Goal: Task Accomplishment & Management: Manage account settings

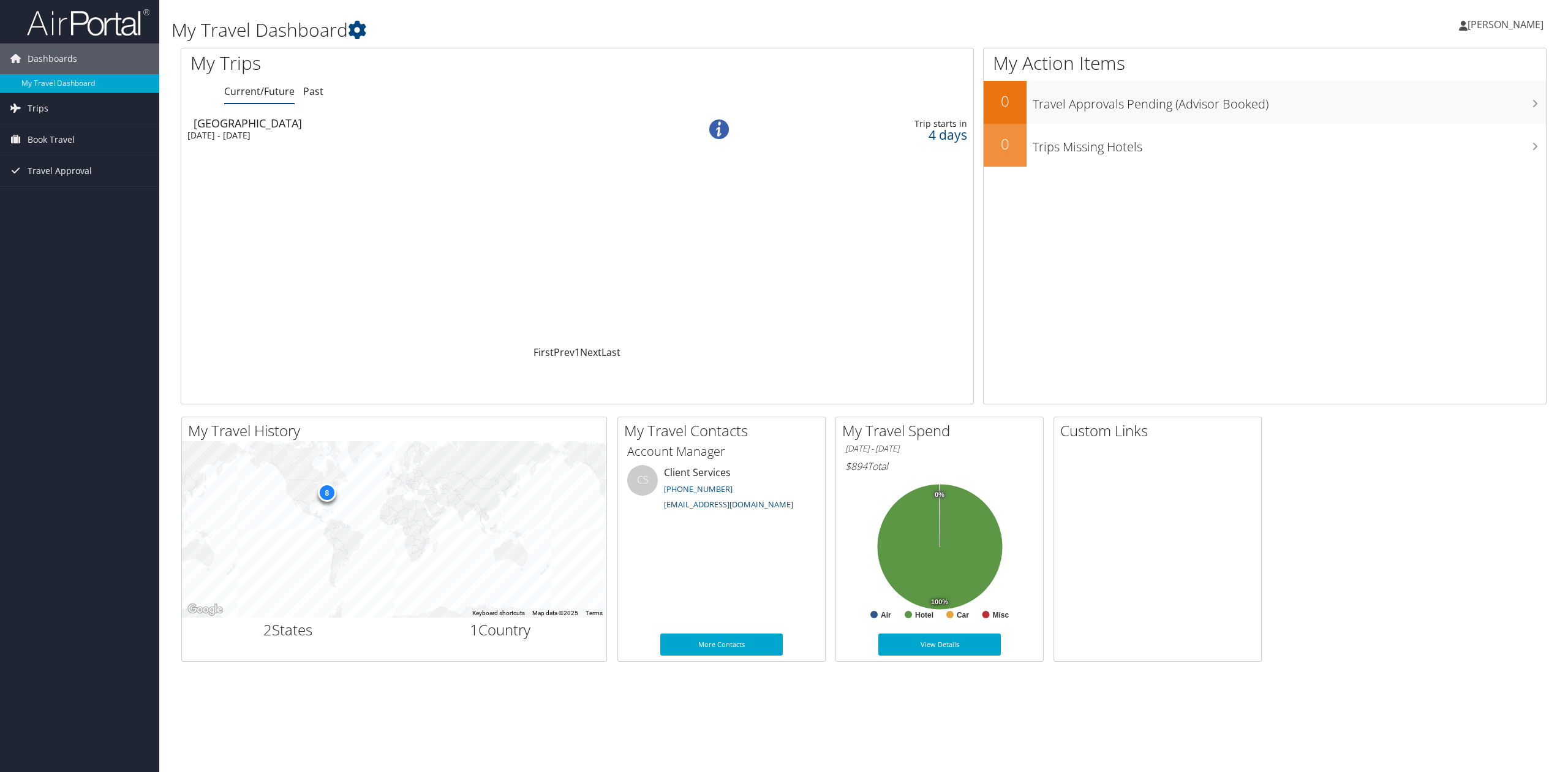
click at [282, 130] on div "Sun 7 Sep 2025 - Sun 14 Sep 2025" at bounding box center [417, 134] width 460 height 11
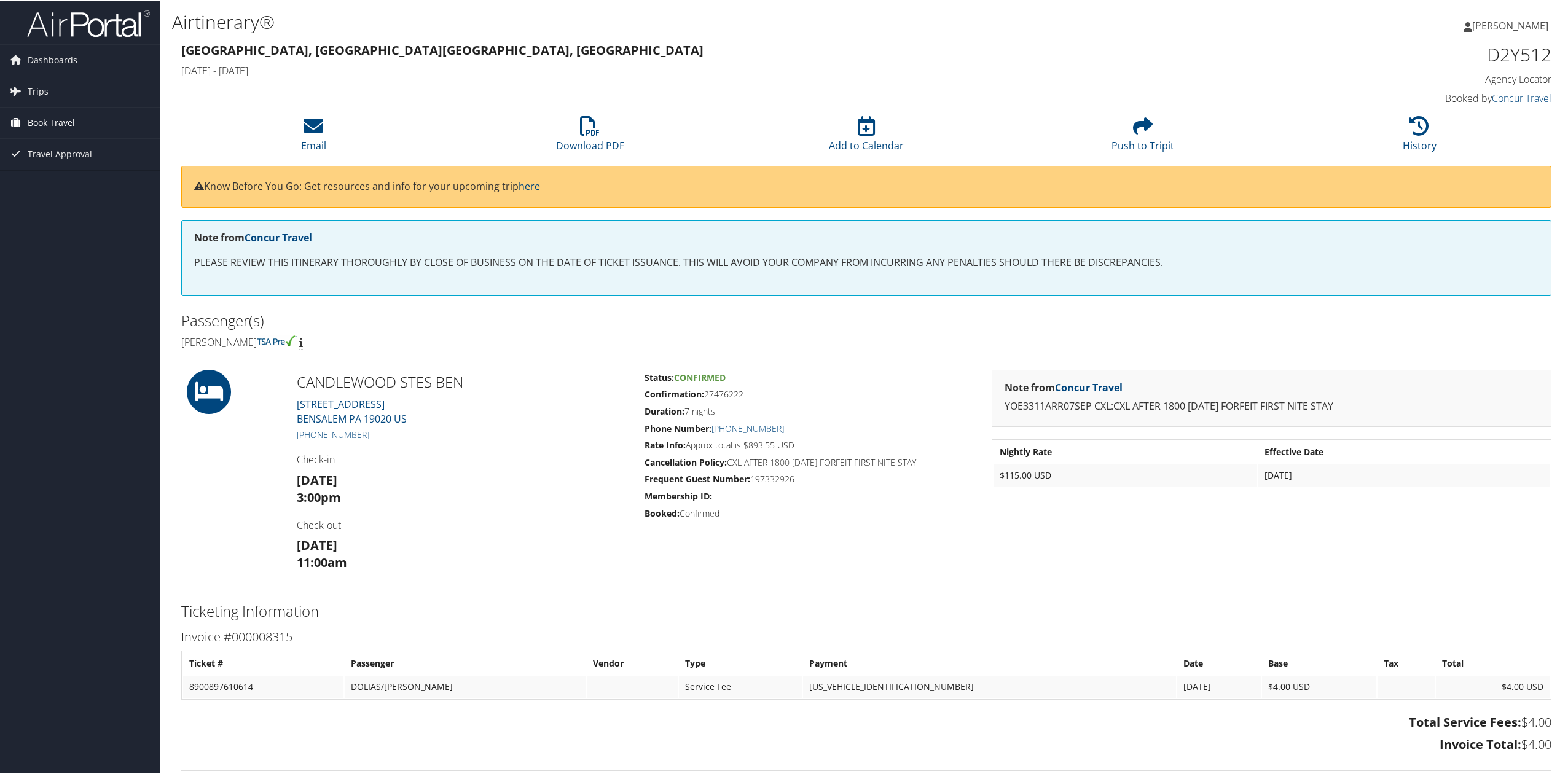
click at [51, 121] on span "Book Travel" at bounding box center [51, 122] width 47 height 31
click at [52, 89] on link "Trips" at bounding box center [79, 90] width 160 height 31
click at [102, 234] on link "Book/Manage Online Trips" at bounding box center [79, 238] width 160 height 18
drag, startPoint x: 294, startPoint y: 416, endPoint x: 362, endPoint y: 422, distance: 68.3
click at [362, 422] on div "CANDLEWOOD STES BEN [STREET_ADDRESS] [PHONE_NUMBER] Check-in [DATE] 3:00pm Chec…" at bounding box center [461, 475] width 347 height 214
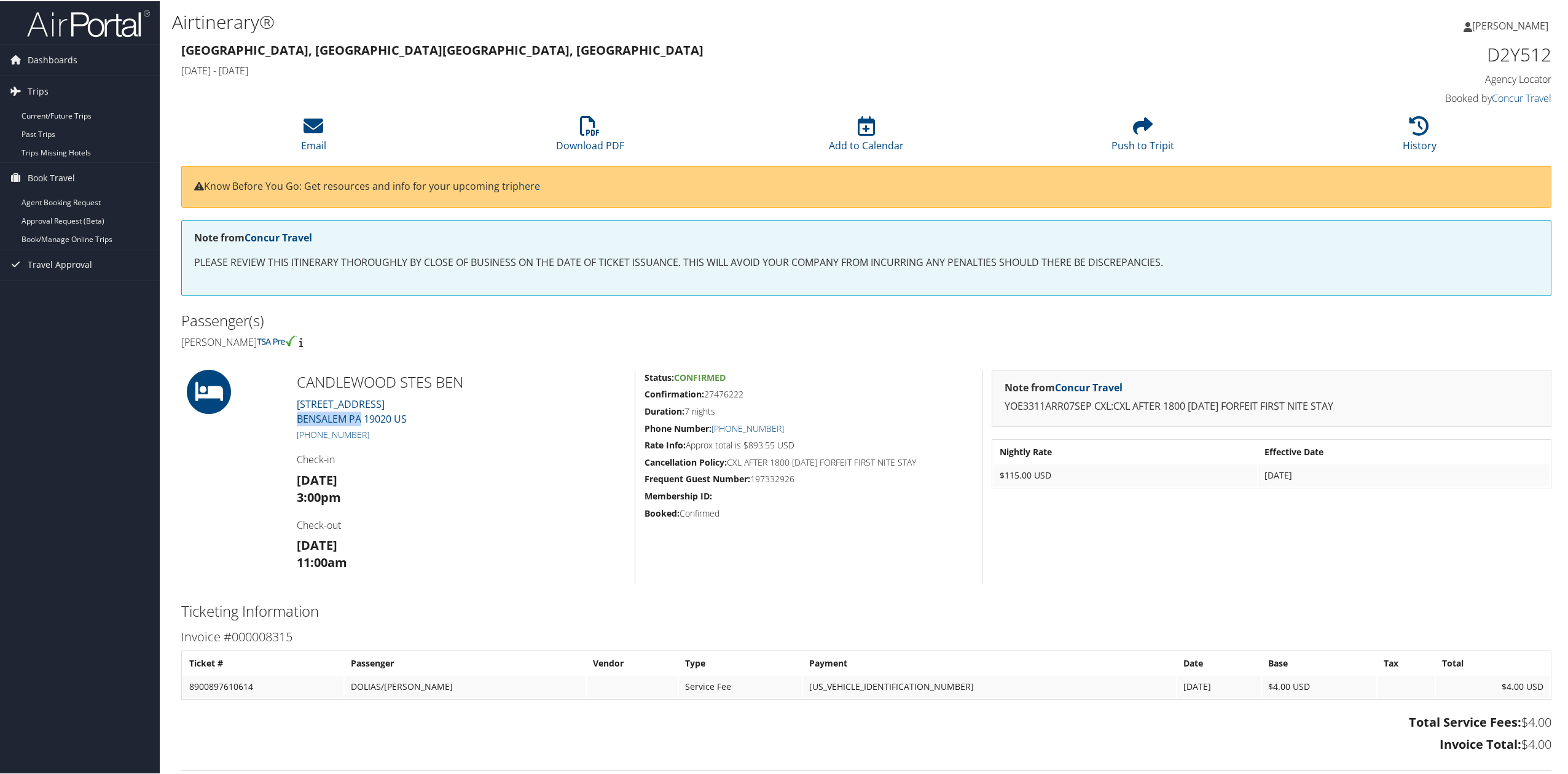
copy link "BENSALEM PA"
click at [402, 383] on h2 "CANDLEWOOD STES BEN" at bounding box center [460, 381] width 329 height 21
click at [88, 234] on link "Book/Manage Online Trips" at bounding box center [79, 238] width 160 height 18
